Goal: Task Accomplishment & Management: Manage account settings

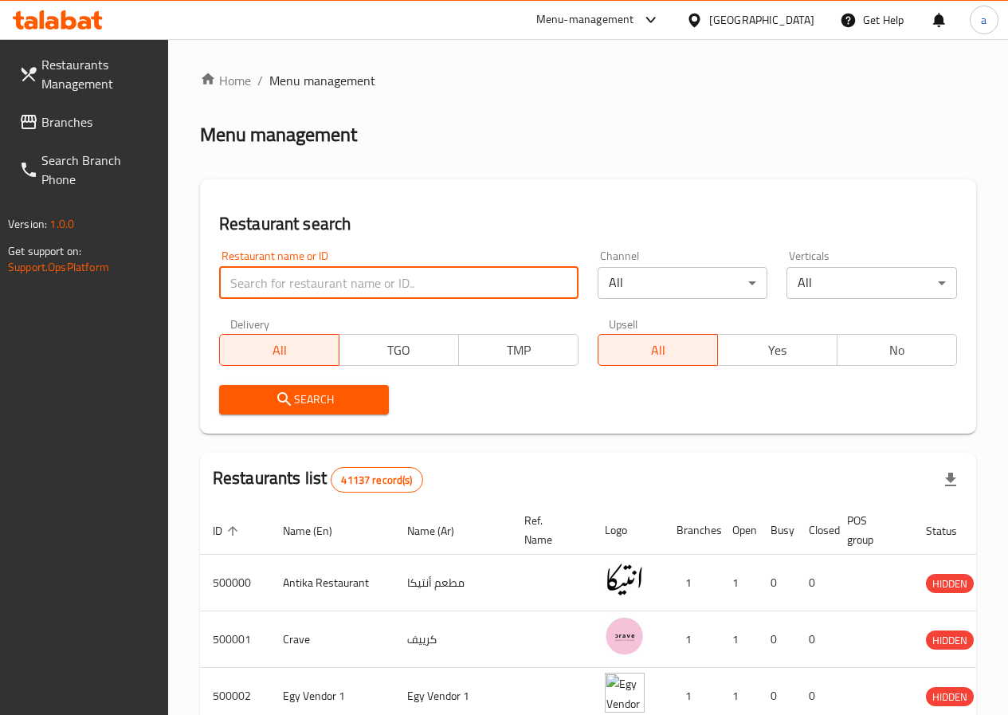
click at [310, 282] on input "search" at bounding box center [399, 283] width 360 height 32
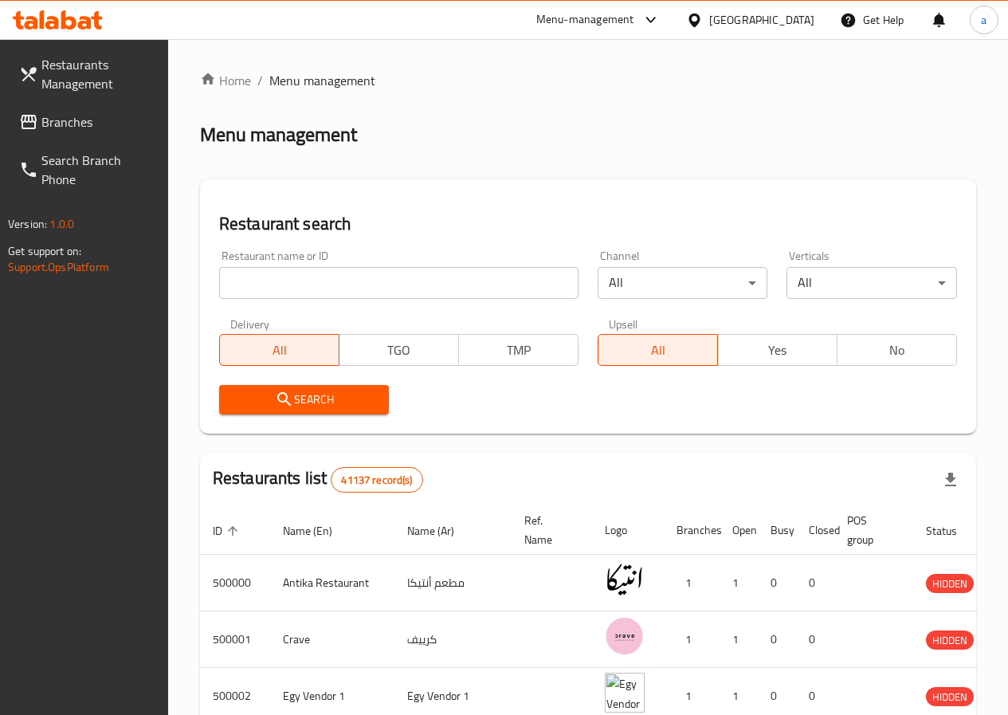
click at [293, 286] on input "search" at bounding box center [399, 283] width 360 height 32
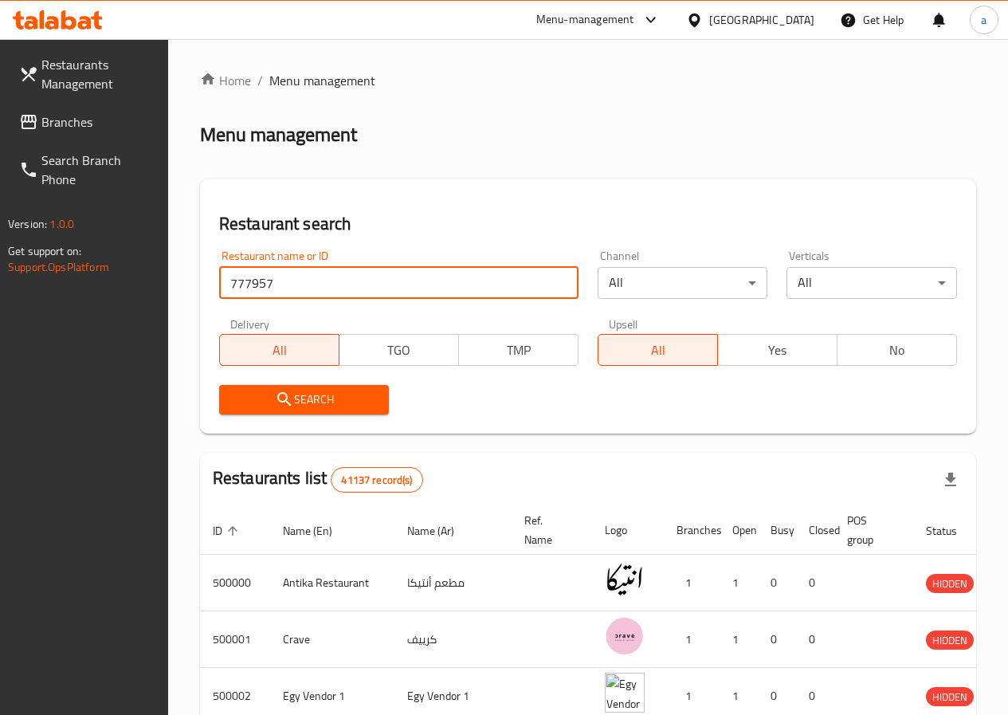
type input "777957"
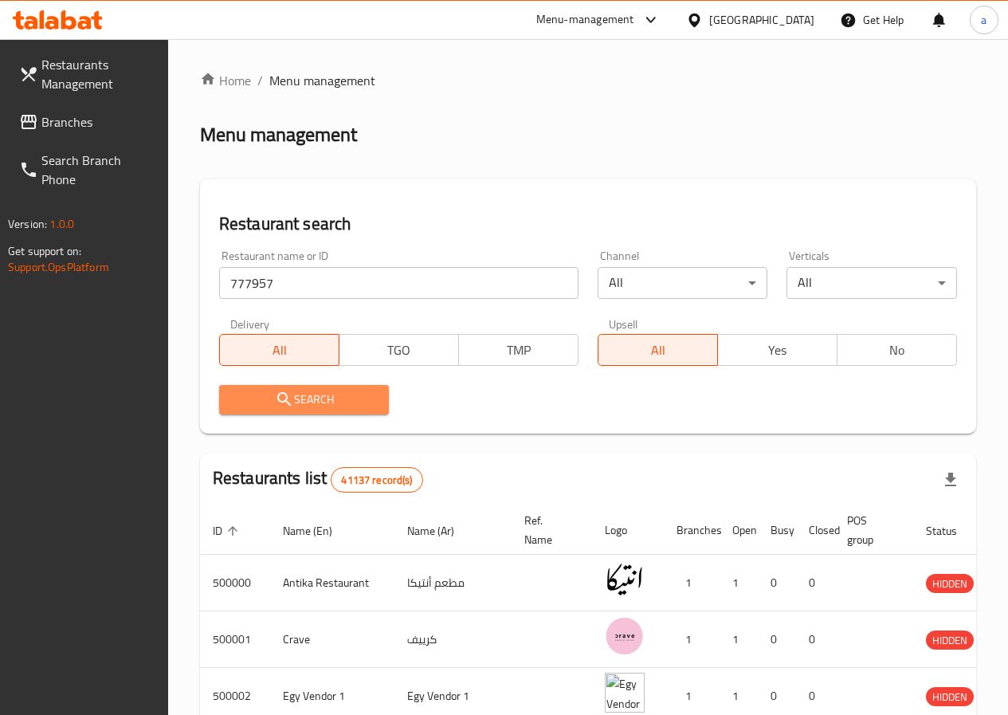
click at [290, 402] on icon "submit" at bounding box center [284, 399] width 19 height 19
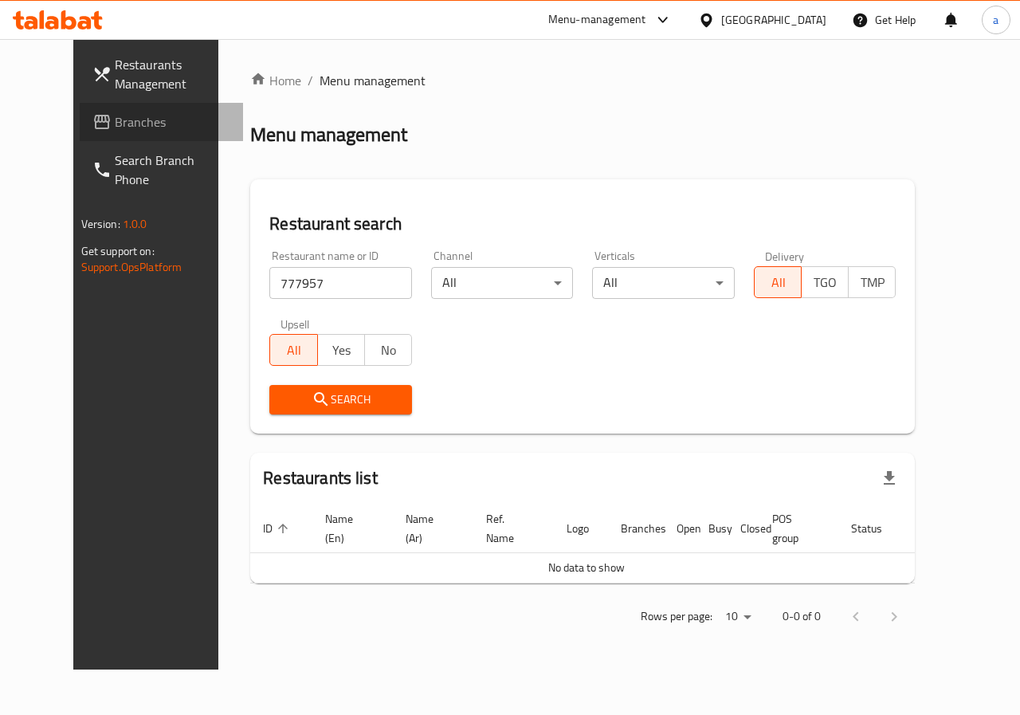
click at [115, 116] on span "Branches" at bounding box center [173, 121] width 116 height 19
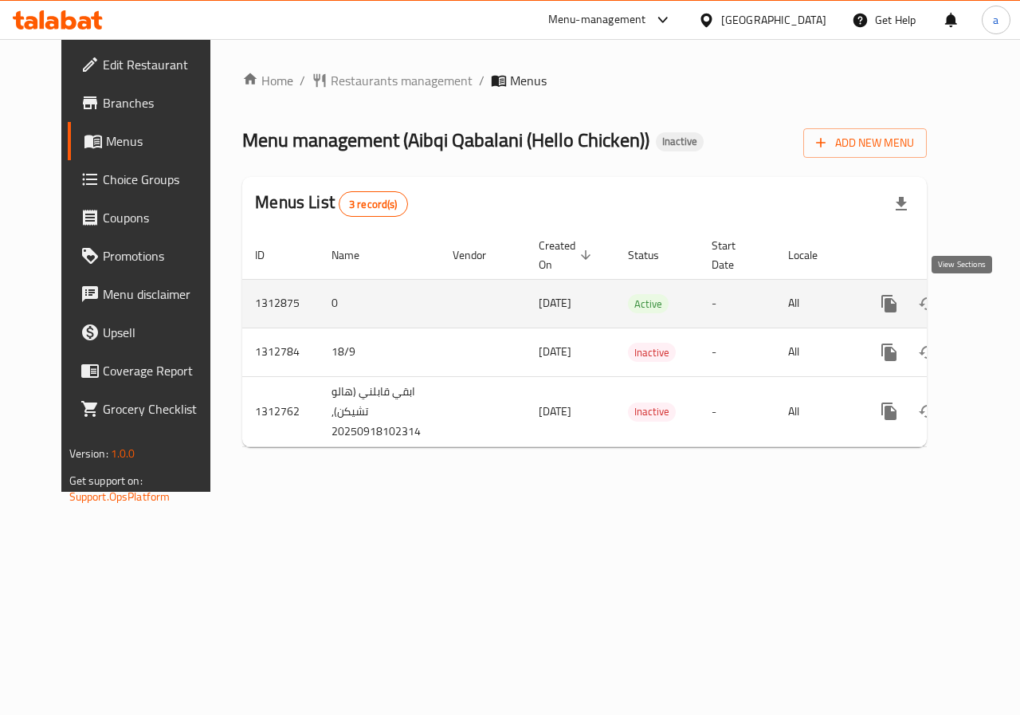
click at [997, 305] on icon "enhanced table" at bounding box center [1004, 304] width 14 height 14
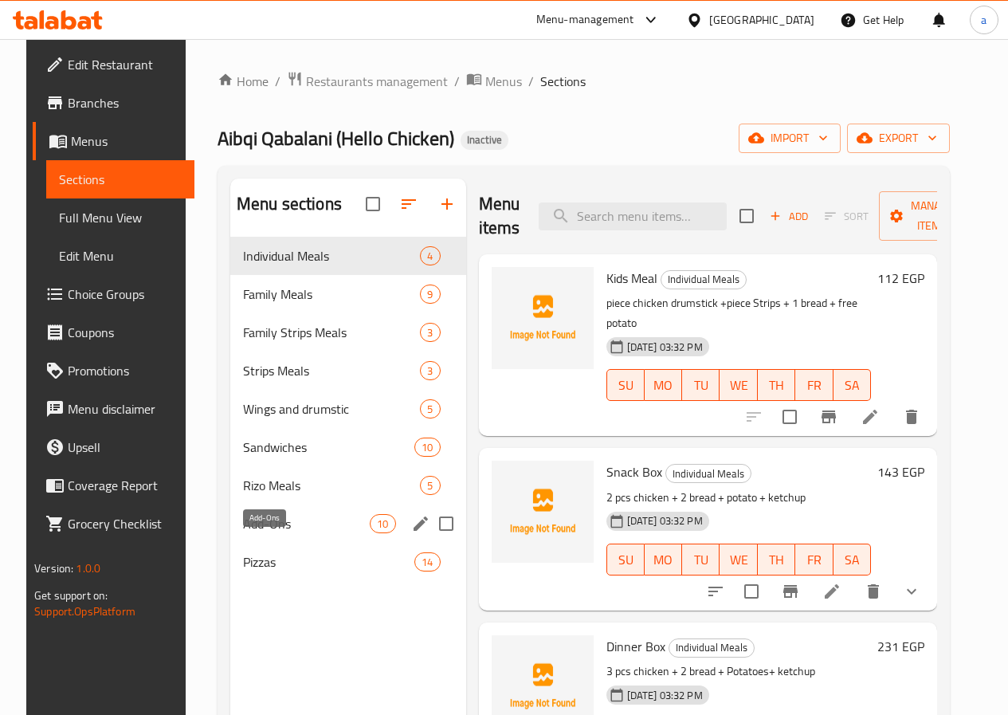
click at [281, 533] on span "Add-Ons" at bounding box center [306, 523] width 127 height 19
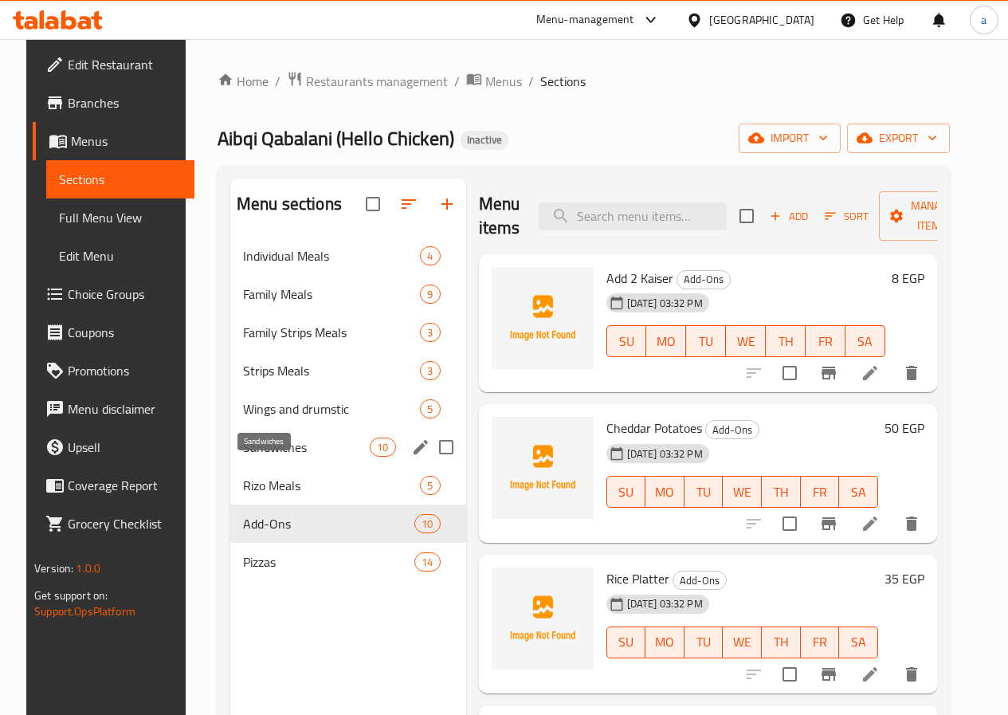
click at [278, 457] on span "Sandwiches" at bounding box center [306, 447] width 127 height 19
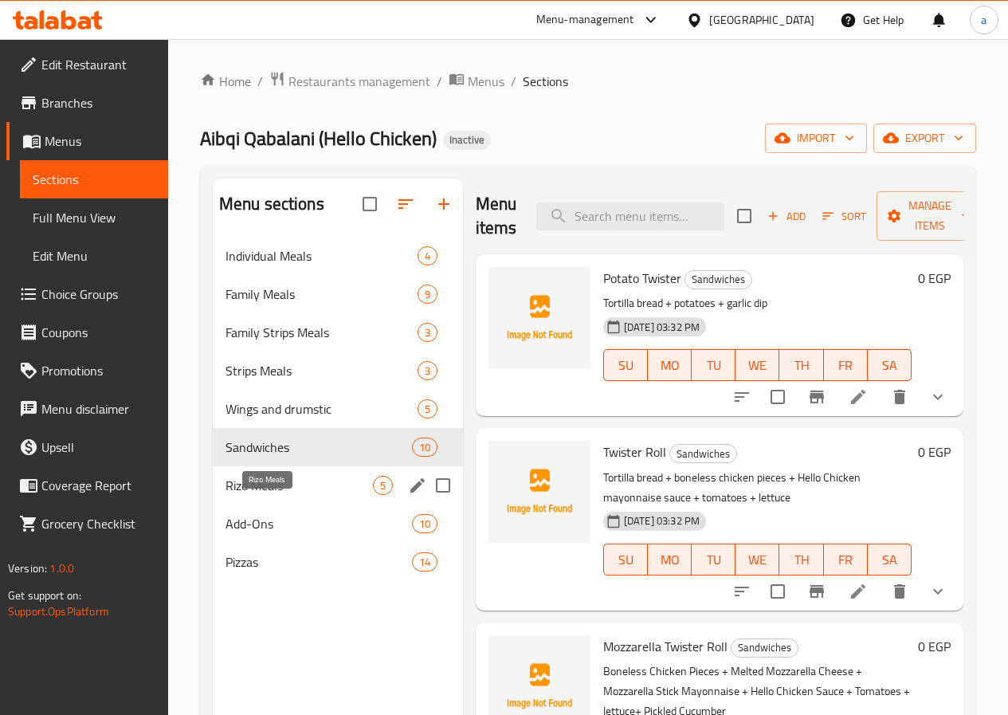
click at [254, 495] on span "Rizo Meals" at bounding box center [299, 485] width 147 height 19
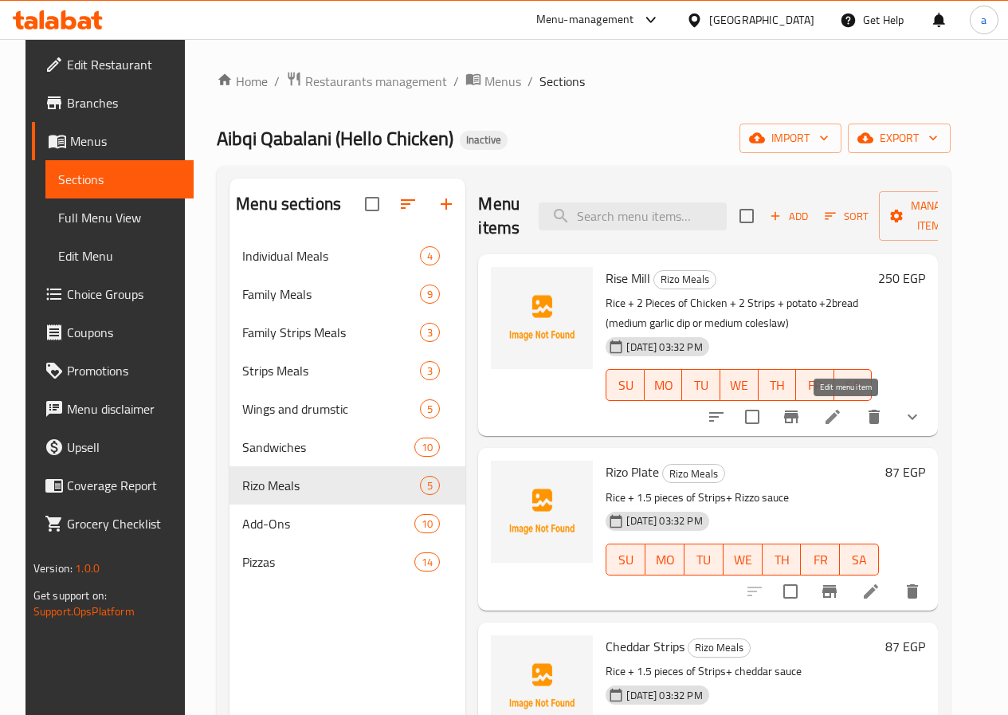
click at [843, 423] on icon at bounding box center [833, 416] width 19 height 19
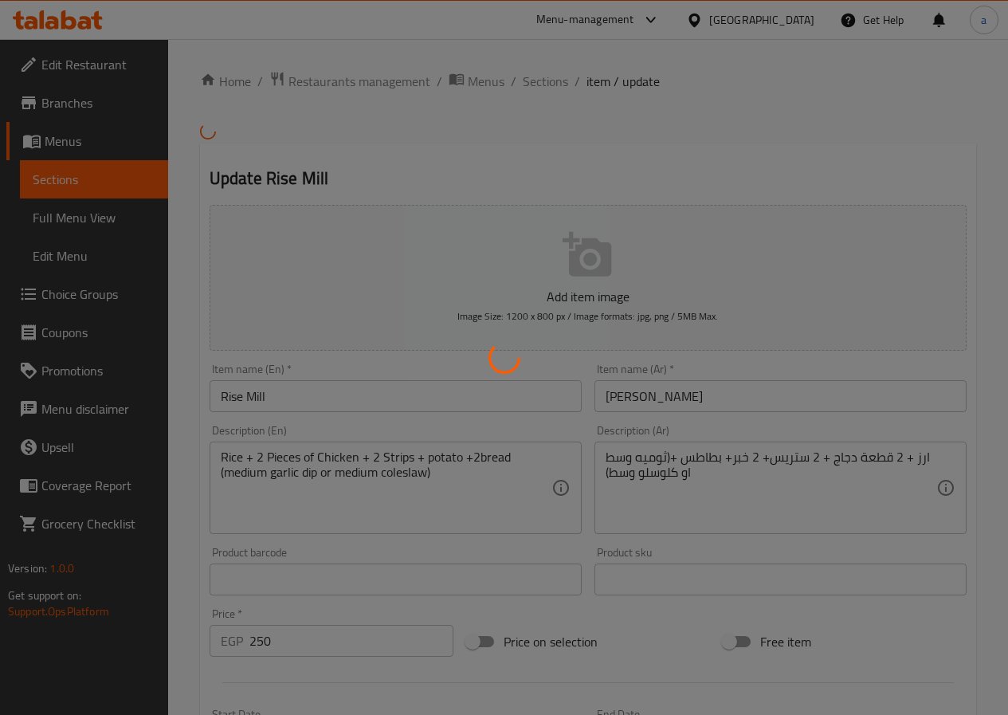
type input "اختر الاضافة"
type input "1"
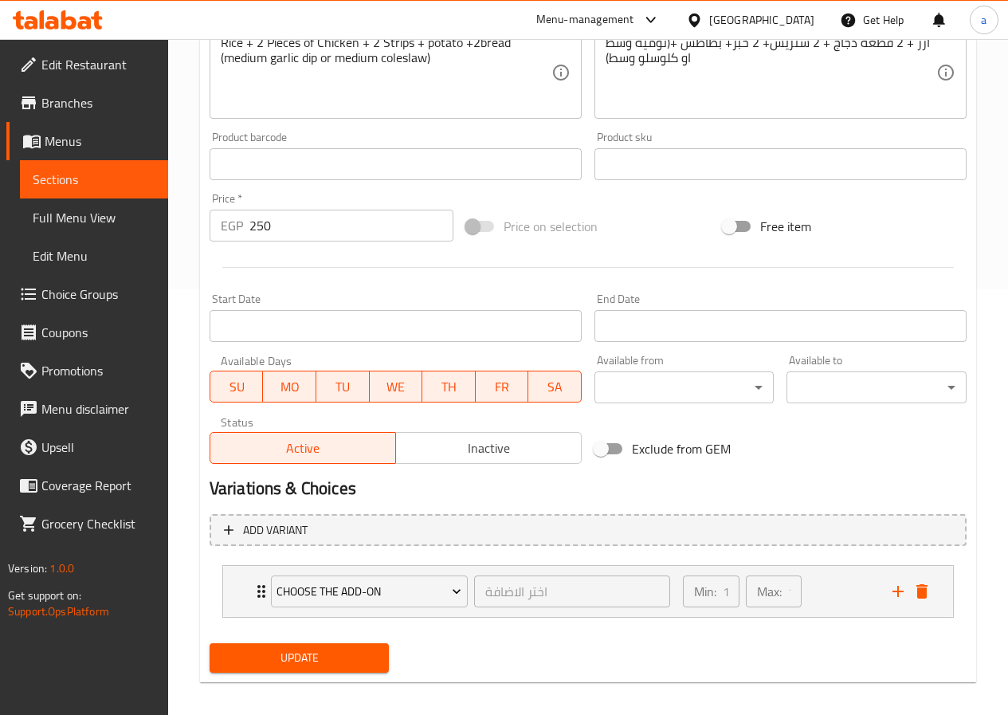
scroll to position [438, 0]
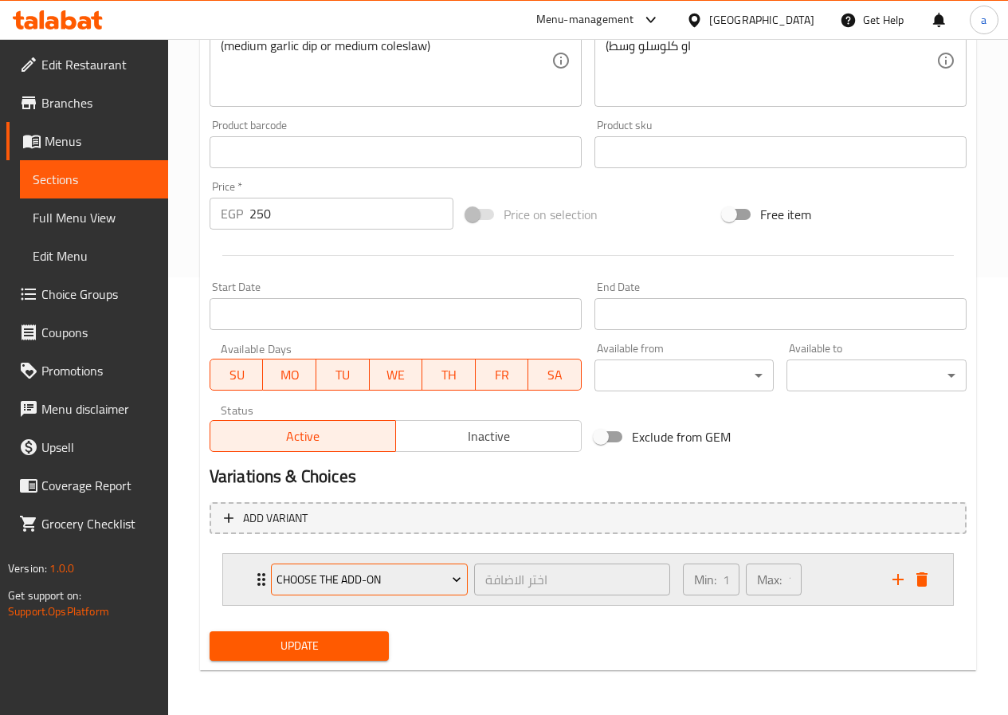
click at [454, 581] on icon "Expand" at bounding box center [457, 580] width 16 height 16
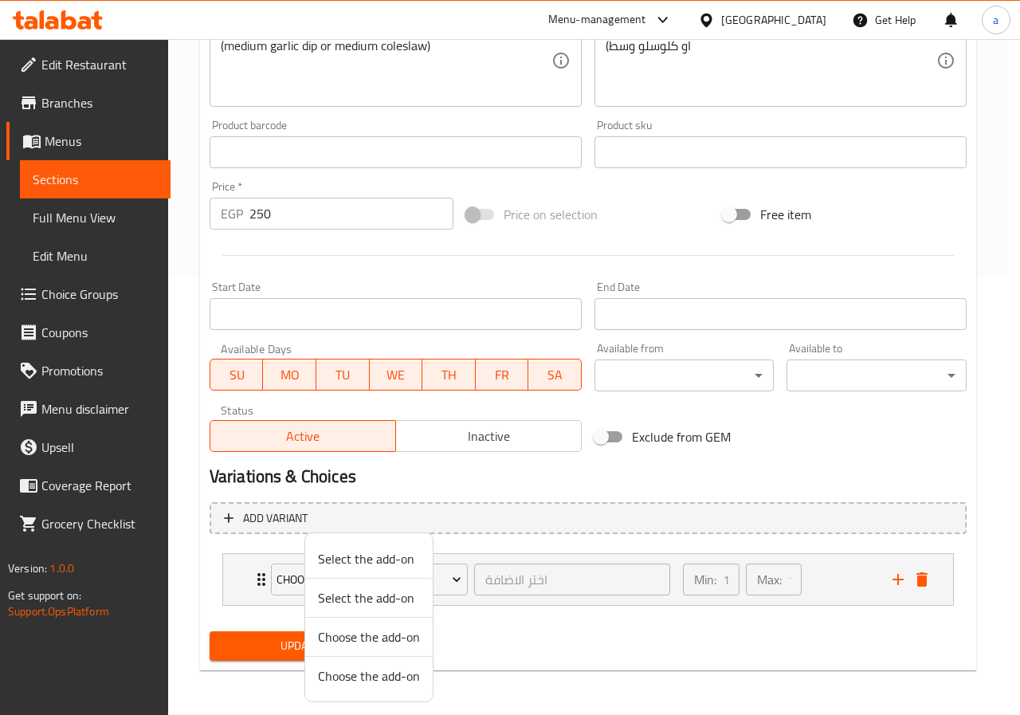
click at [486, 474] on div at bounding box center [510, 357] width 1020 height 715
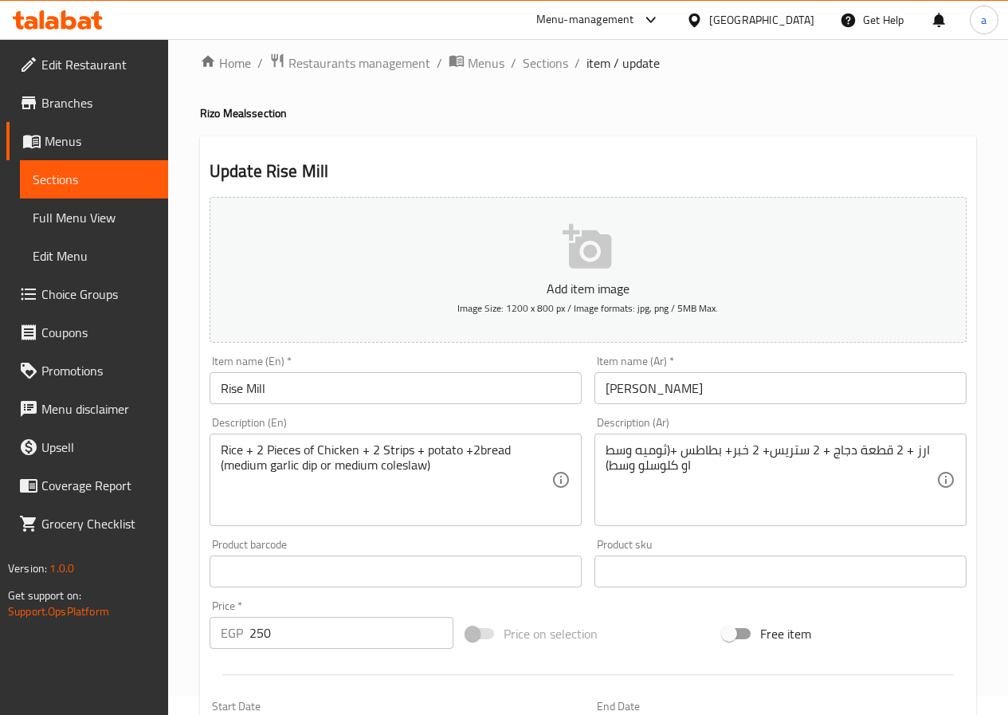
scroll to position [0, 0]
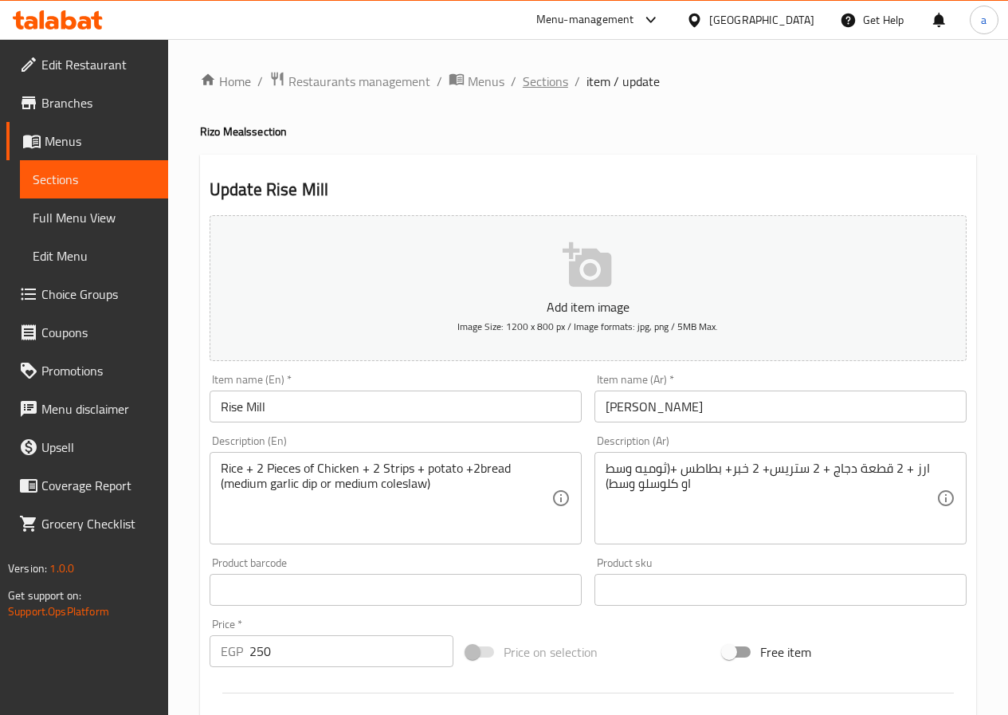
click at [550, 86] on span "Sections" at bounding box center [545, 81] width 45 height 19
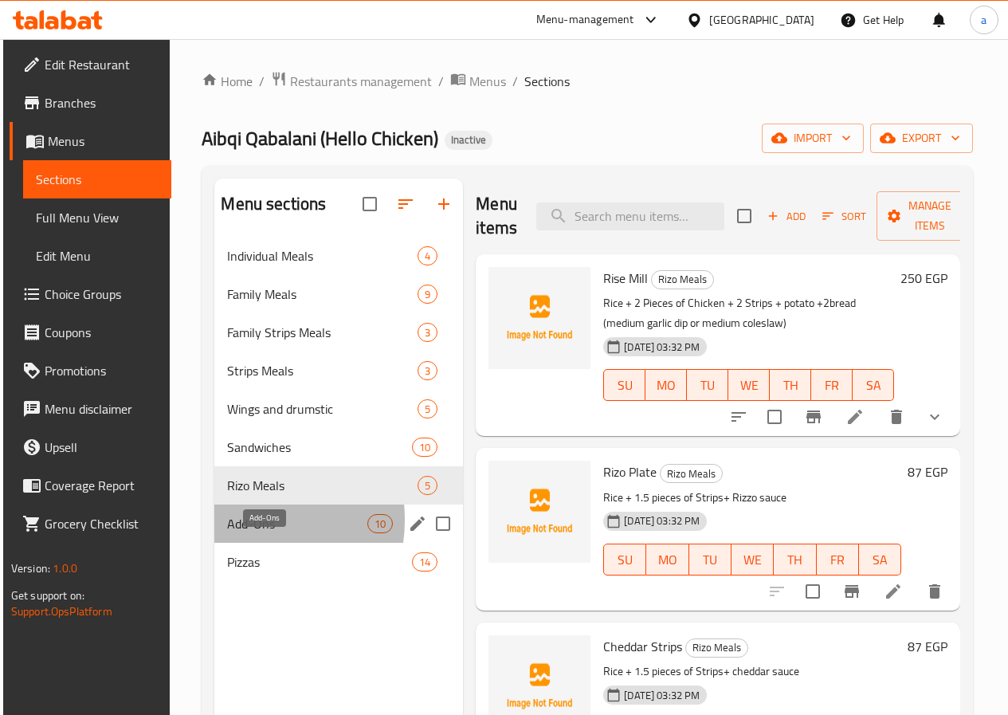
click at [230, 533] on span "Add-Ons" at bounding box center [297, 523] width 140 height 19
